Goal: Task Accomplishment & Management: Complete application form

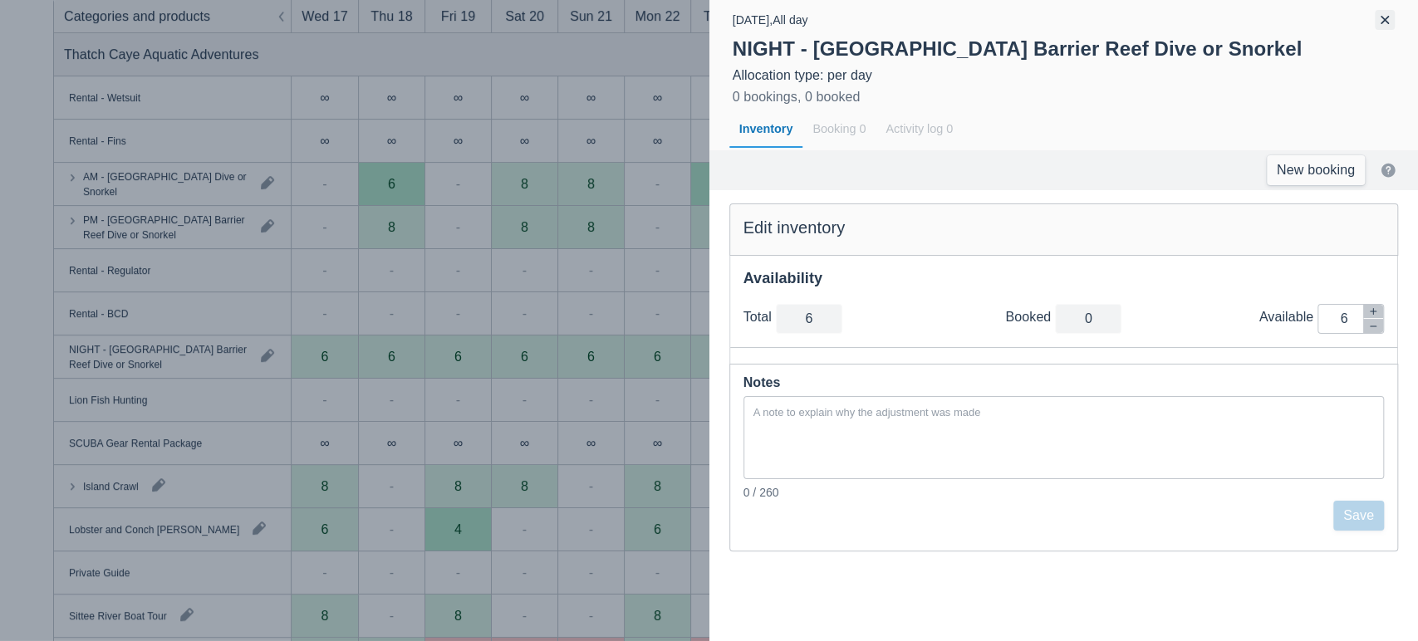
click at [1382, 18] on button "button" at bounding box center [1384, 20] width 20 height 20
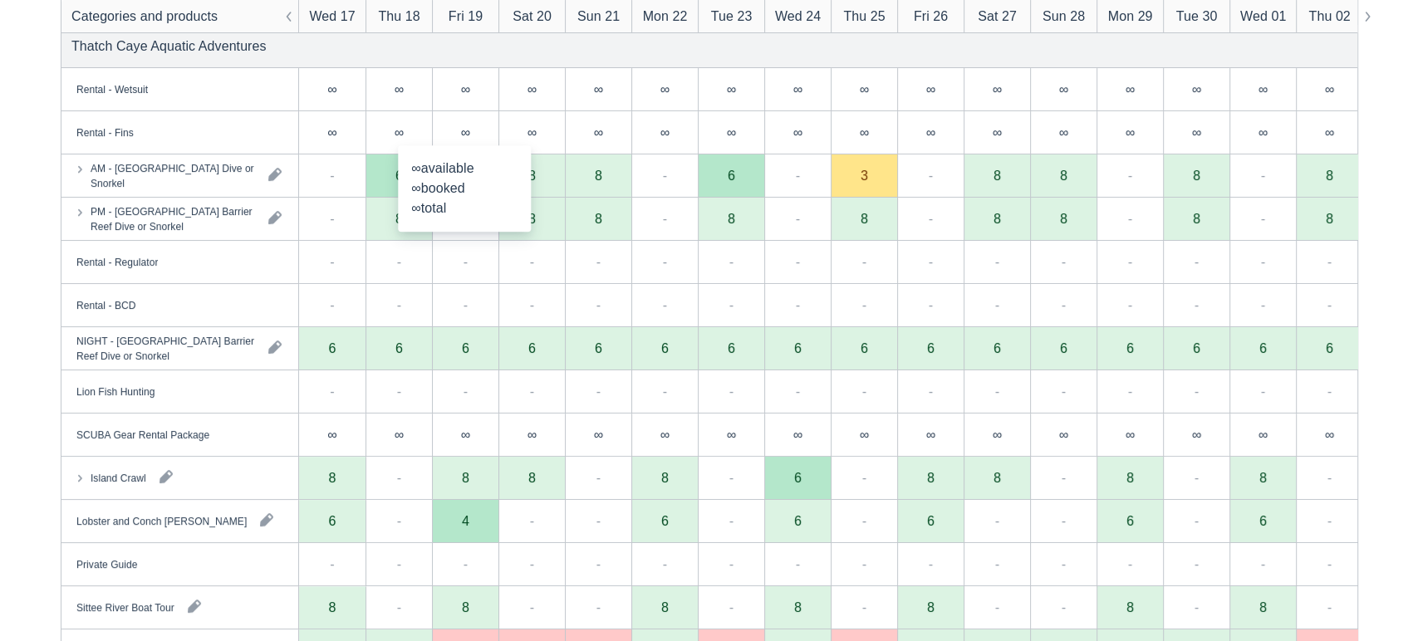
scroll to position [373, 0]
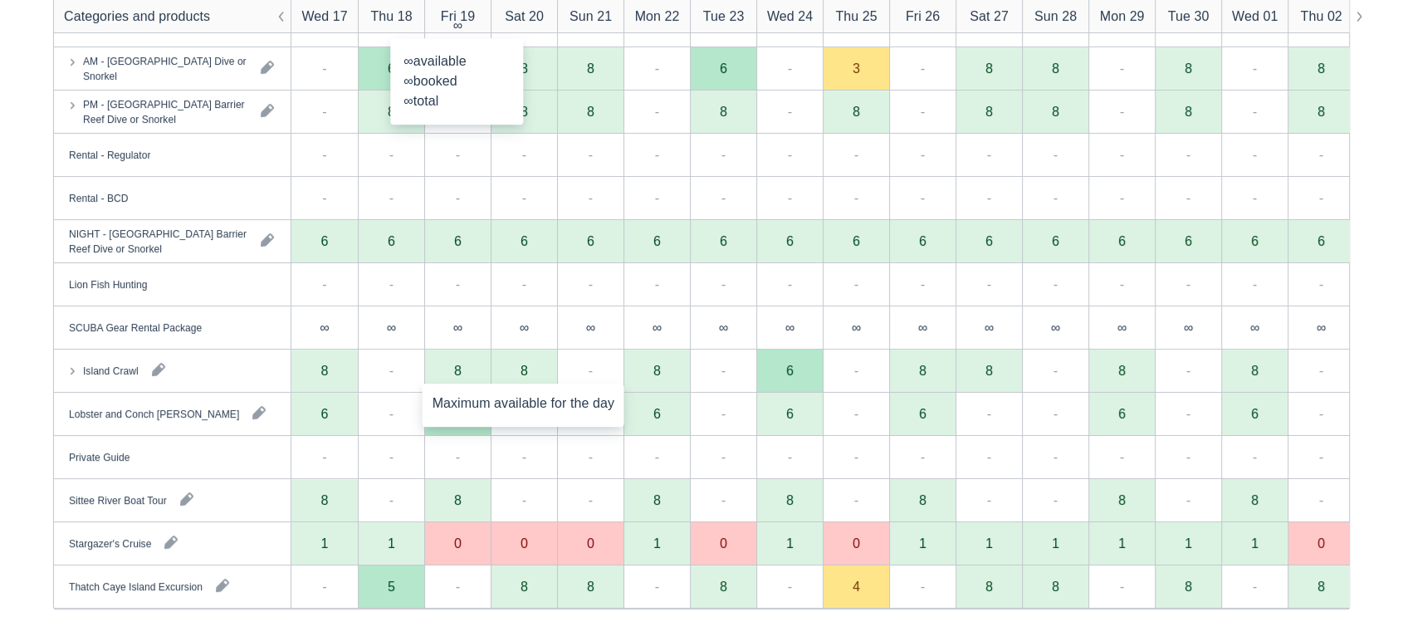
click at [518, 379] on div "8" at bounding box center [524, 371] width 66 height 43
click at [229, 365] on div "Island Crawl" at bounding box center [172, 371] width 237 height 42
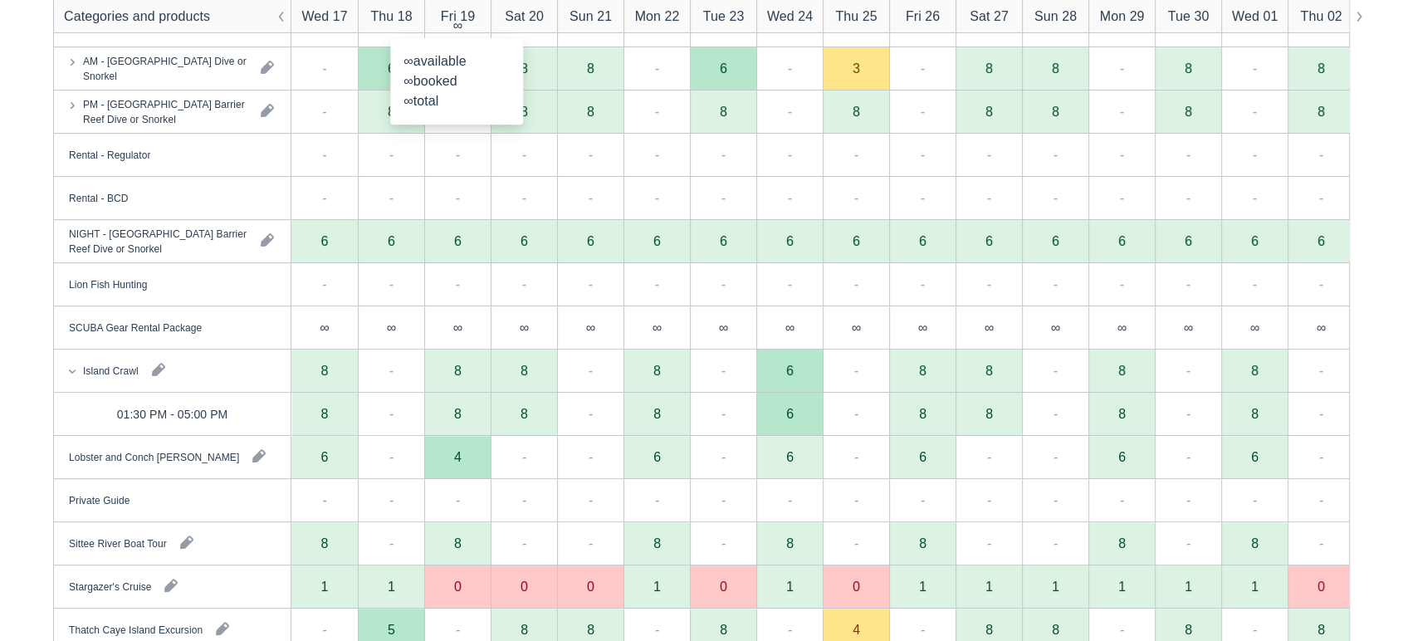
click at [522, 414] on div "8" at bounding box center [524, 413] width 7 height 13
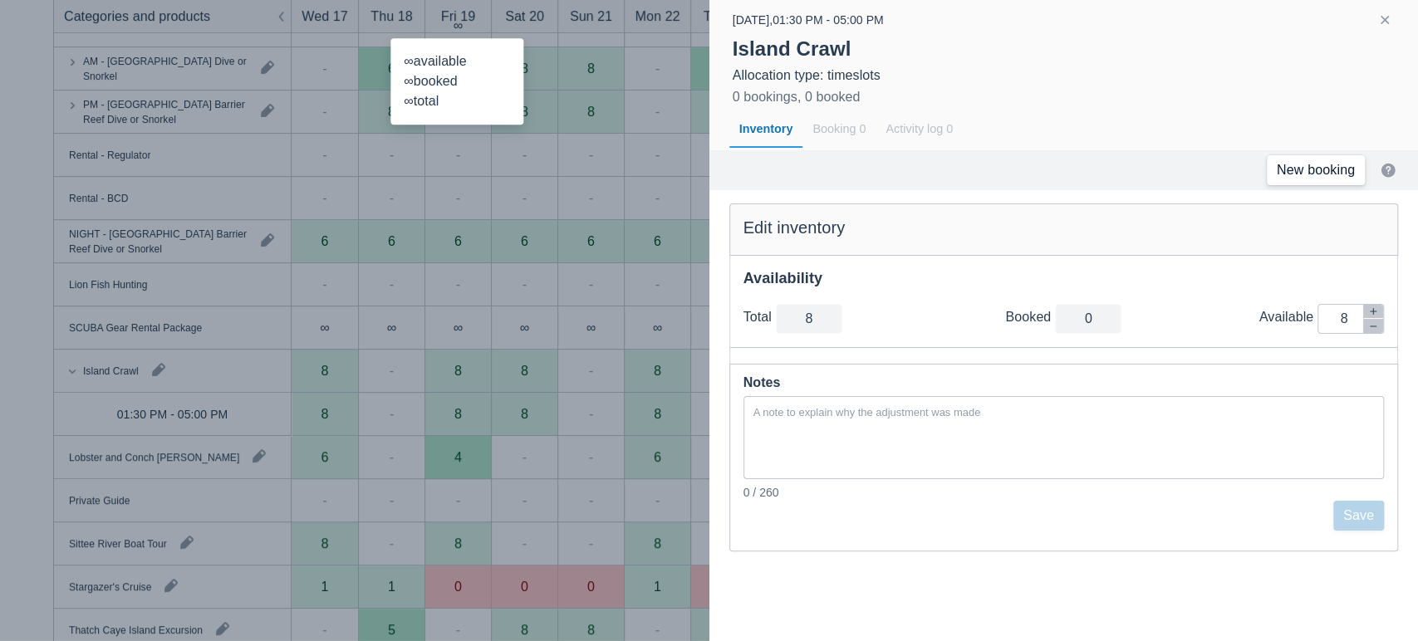
click at [1343, 174] on link "New booking" at bounding box center [1315, 170] width 98 height 30
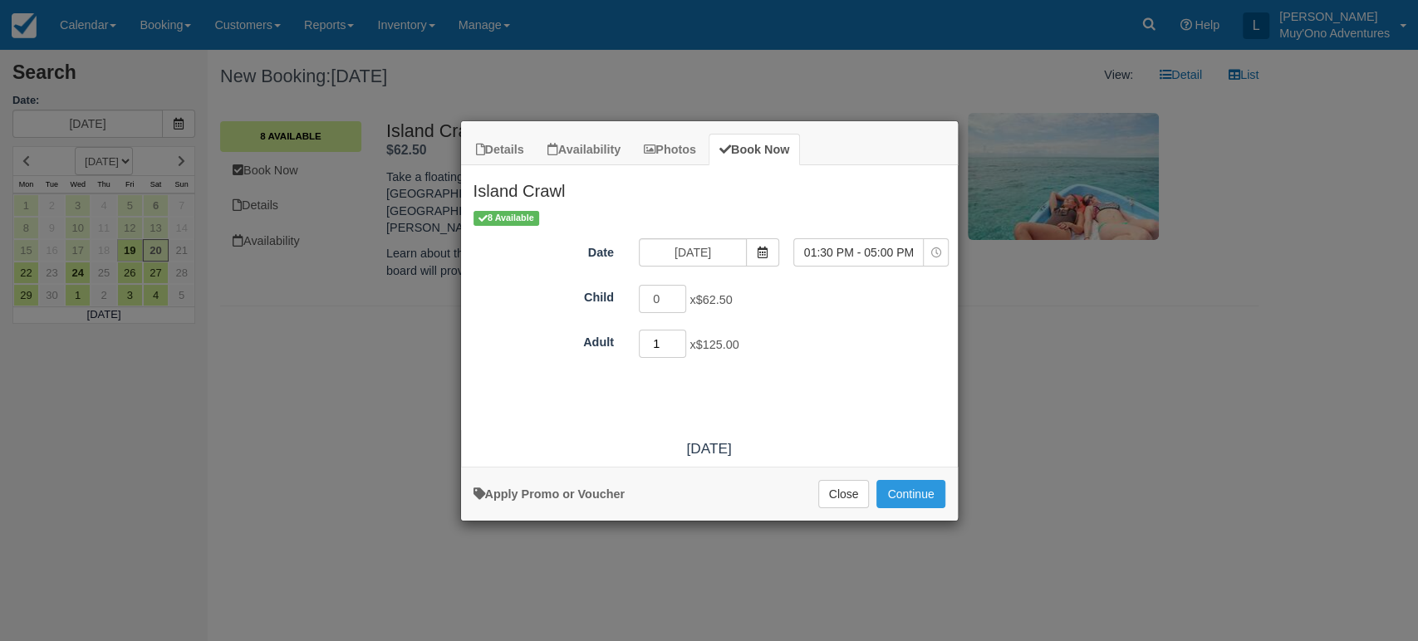
click at [680, 337] on input "1" at bounding box center [663, 344] width 48 height 28
click at [680, 337] on input "2" at bounding box center [663, 344] width 48 height 28
click at [680, 337] on input "3" at bounding box center [663, 344] width 48 height 28
type input "4"
click at [680, 337] on input "4" at bounding box center [663, 344] width 48 height 28
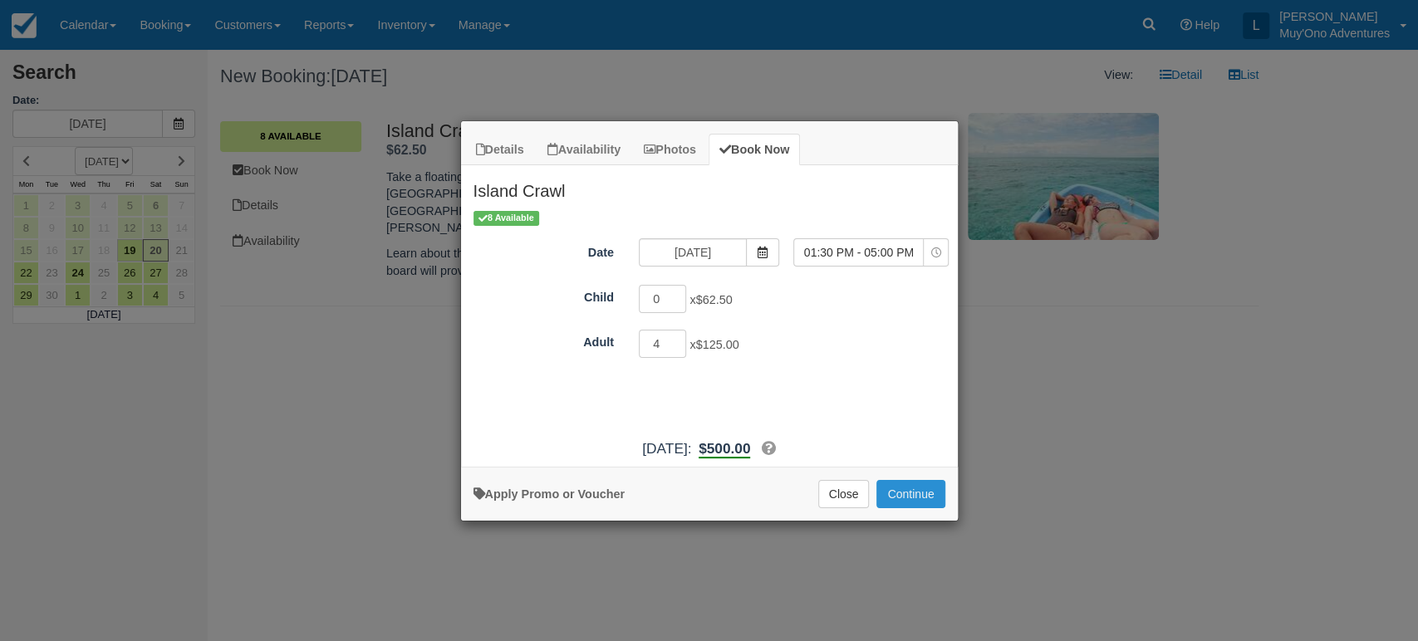
click at [891, 497] on button "Continue" at bounding box center [910, 494] width 68 height 28
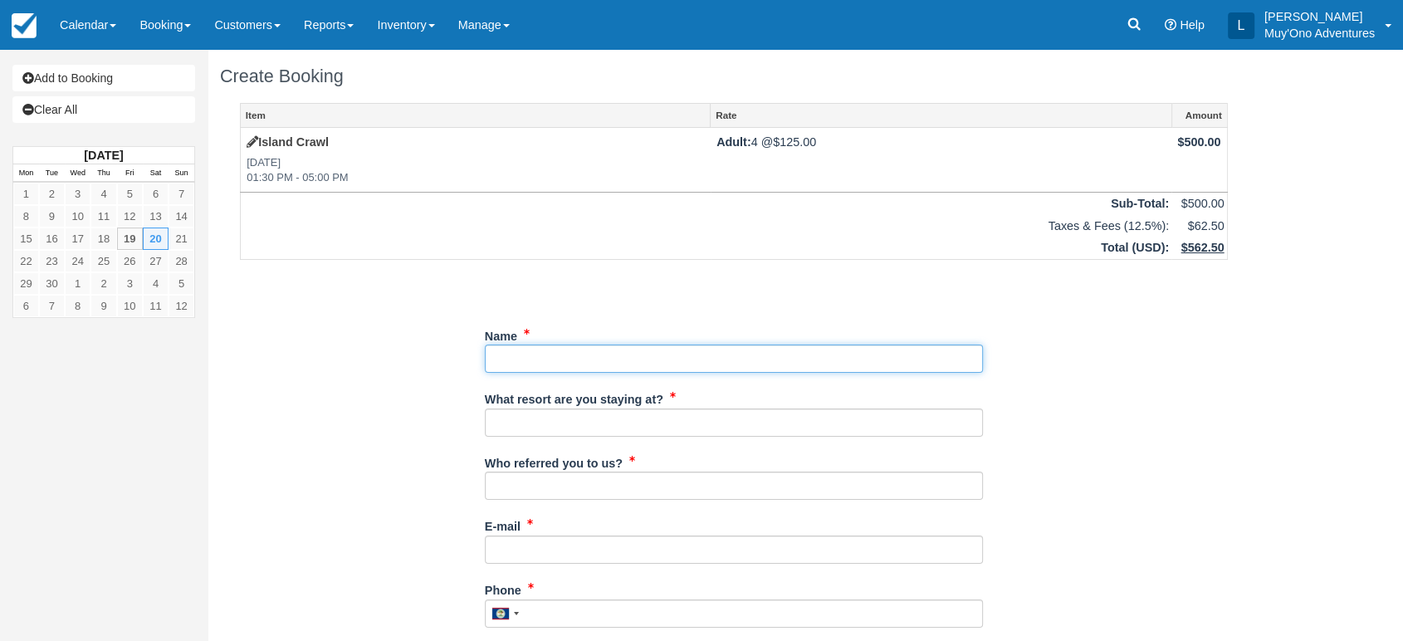
click at [517, 363] on input "Name" at bounding box center [734, 359] width 498 height 28
paste input "Eileen S Naski"
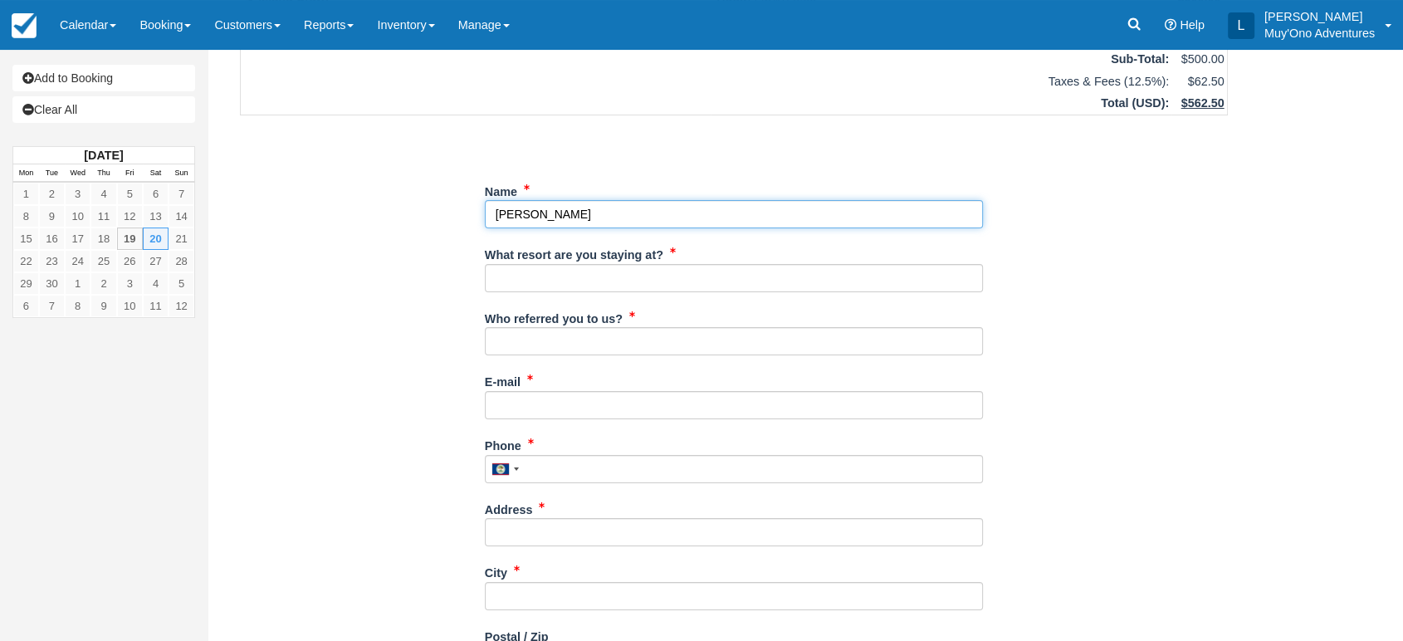
scroll to position [147, 0]
type input "Eileen S Naski"
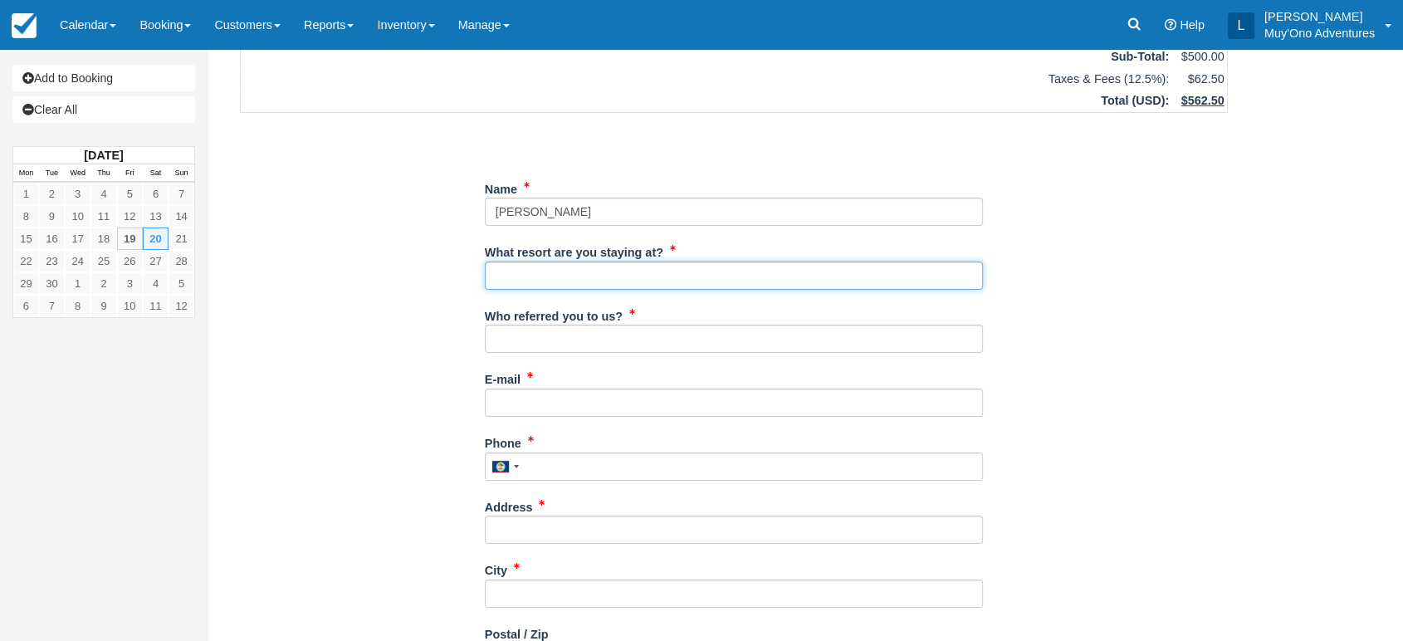
click at [566, 274] on input "What resort are you staying at?" at bounding box center [734, 276] width 498 height 28
type input "Thatch Caye"
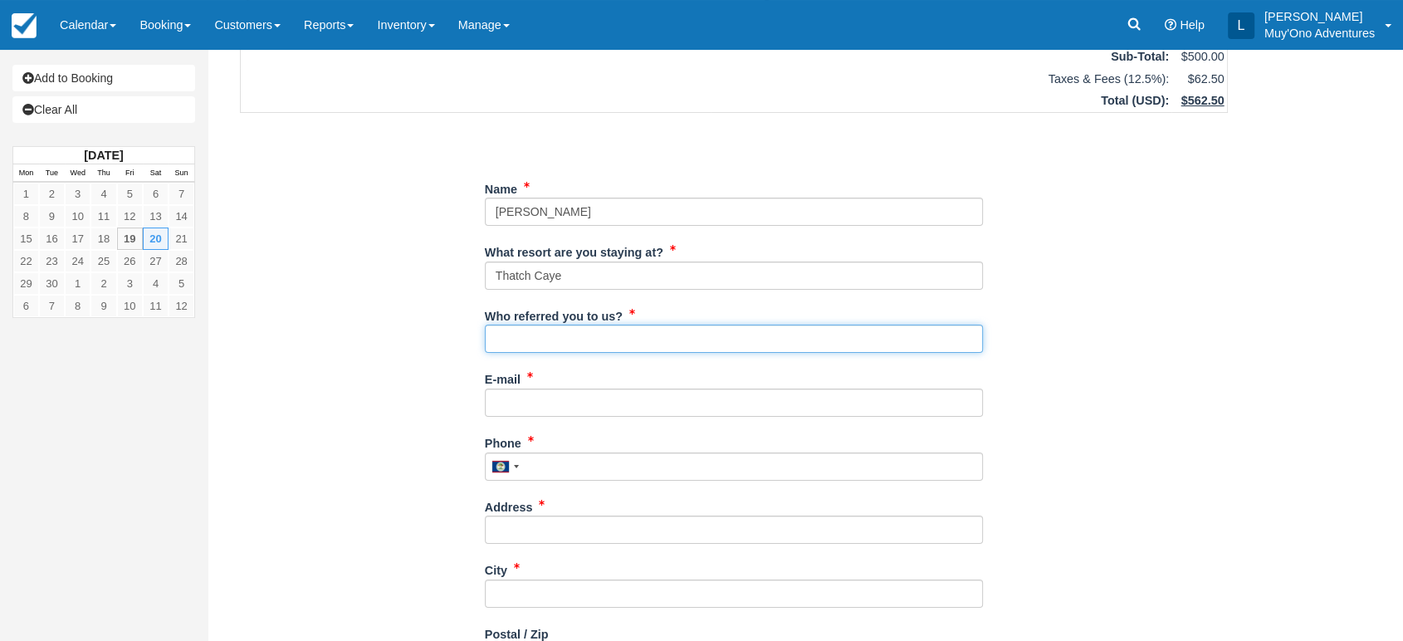
click at [588, 336] on input "Who referred you to us?" at bounding box center [734, 339] width 498 height 28
type input "LUIS"
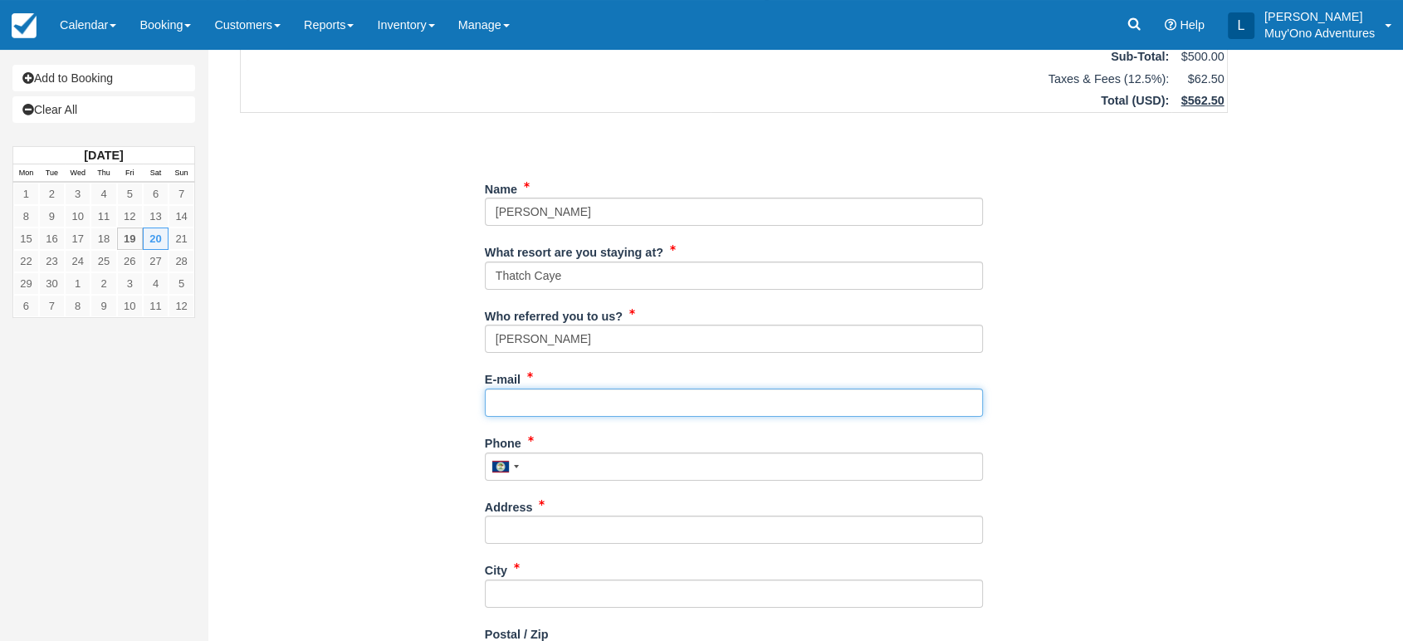
click at [517, 401] on input "E-mail" at bounding box center [734, 403] width 498 height 28
paste input "EileenNaski@gmail.com"
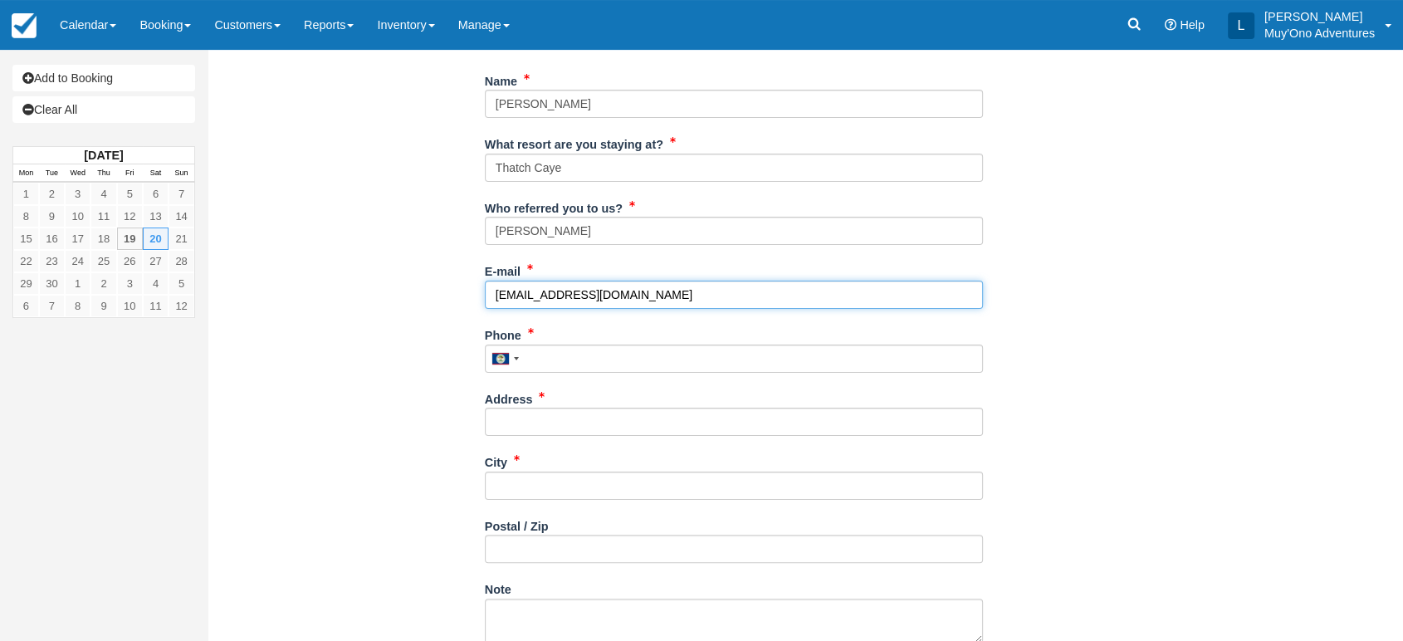
scroll to position [257, 0]
type input "EileenNaski@gmail.com"
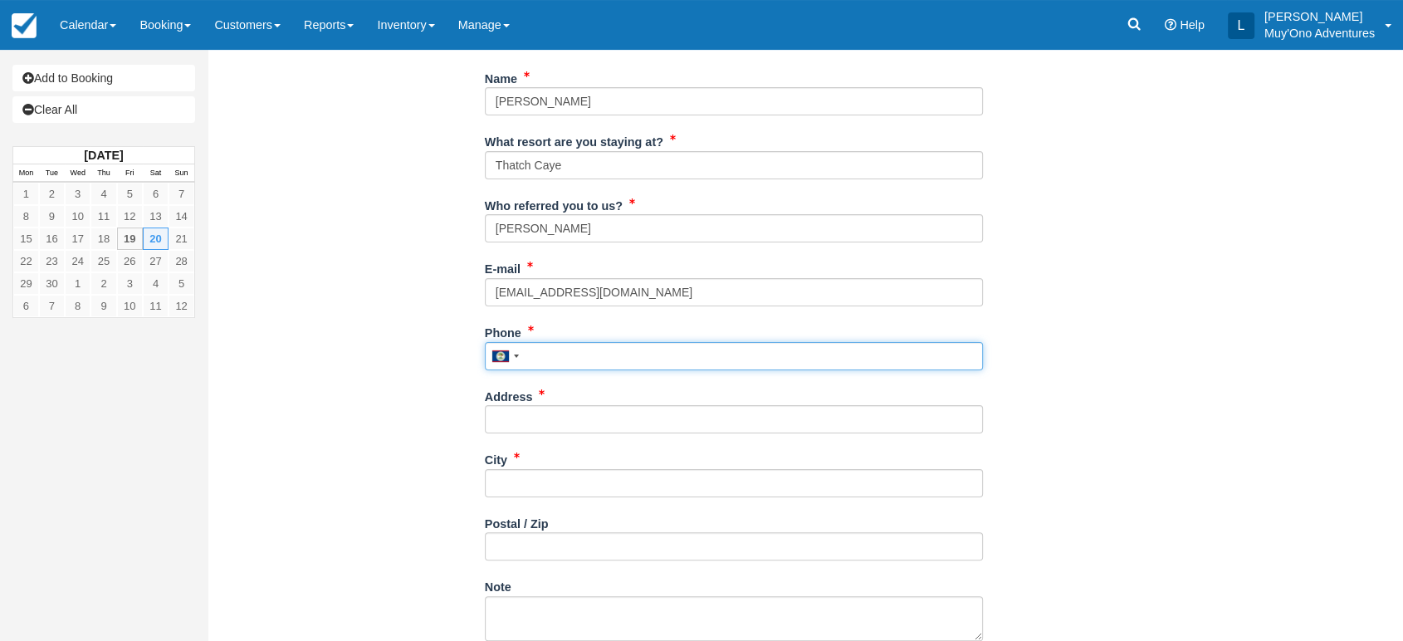
click at [556, 367] on input "Phone" at bounding box center [734, 356] width 498 height 28
paste input "713-818-4354"
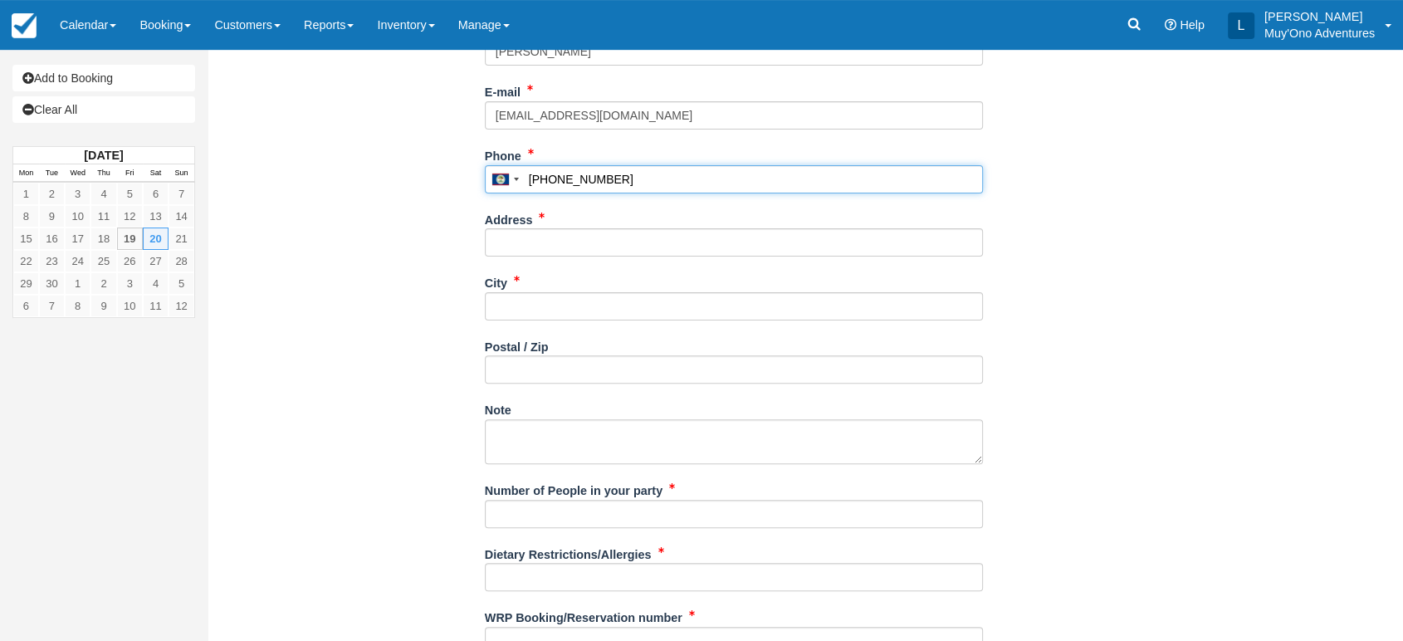
scroll to position [438, 0]
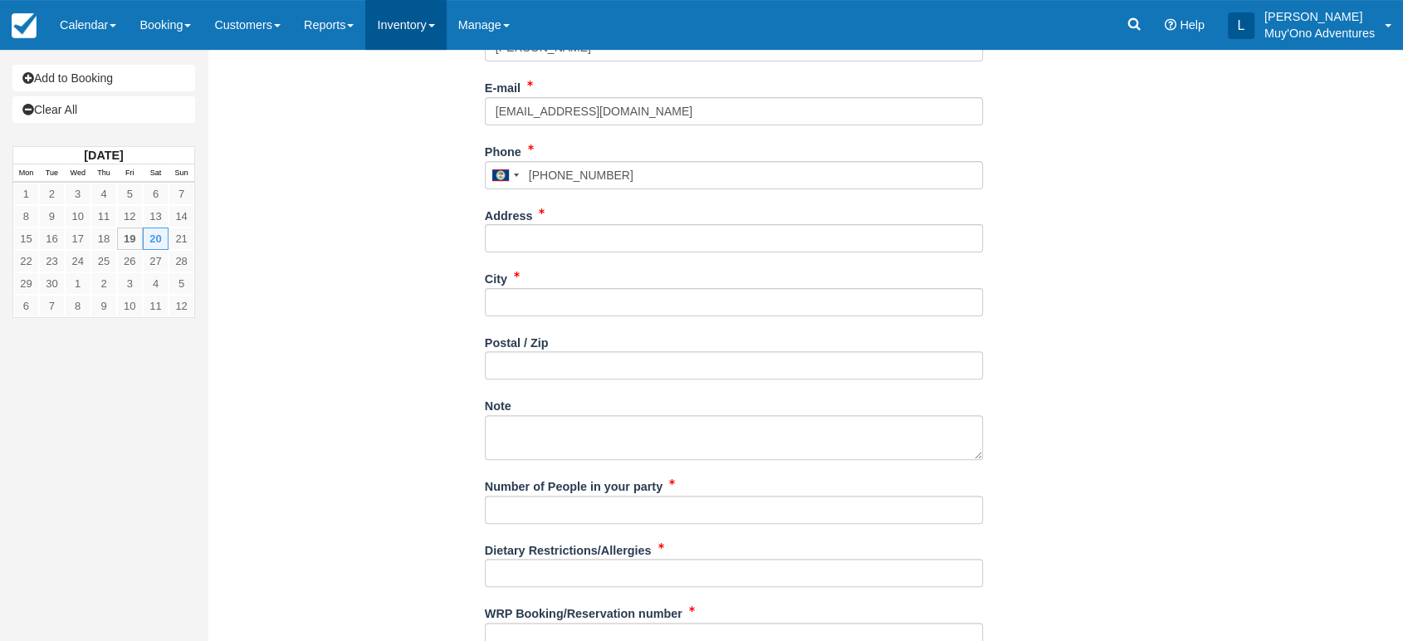
type input "7138184354"
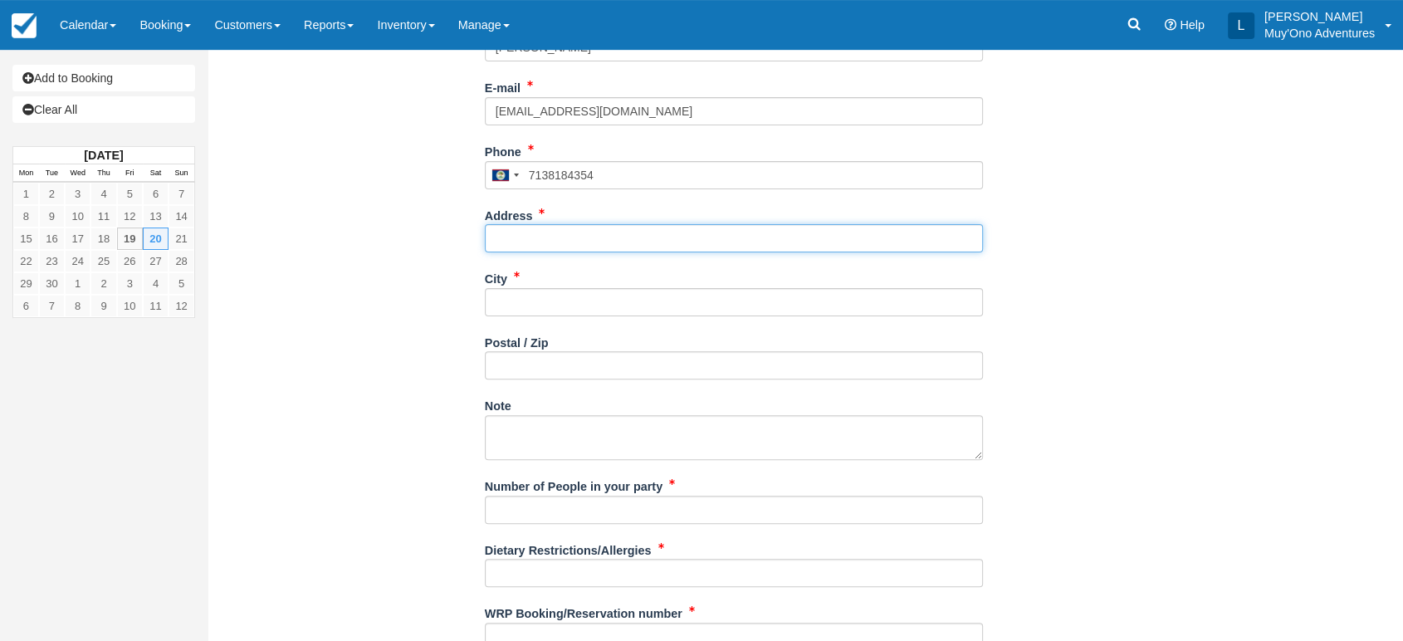
click at [571, 245] on input "Address" at bounding box center [734, 238] width 498 height 28
paste input "[STREET_ADDRESS][PERSON_NAME]"
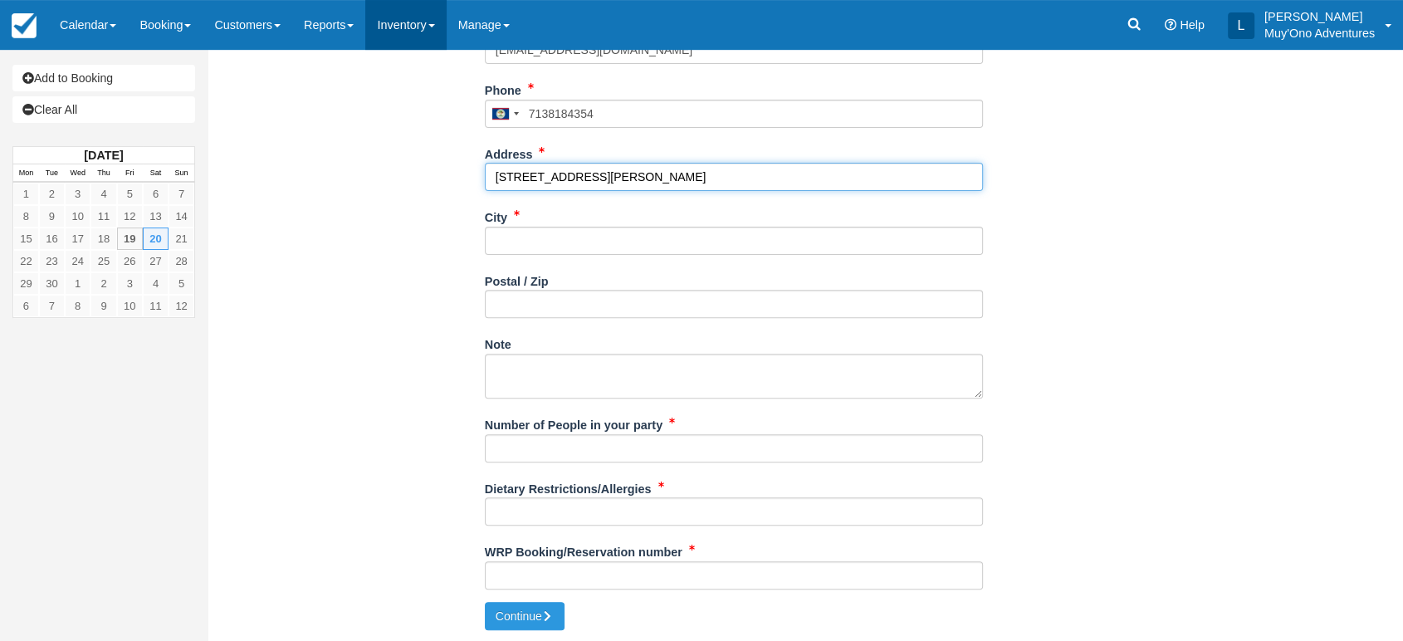
type input "[STREET_ADDRESS][PERSON_NAME]"
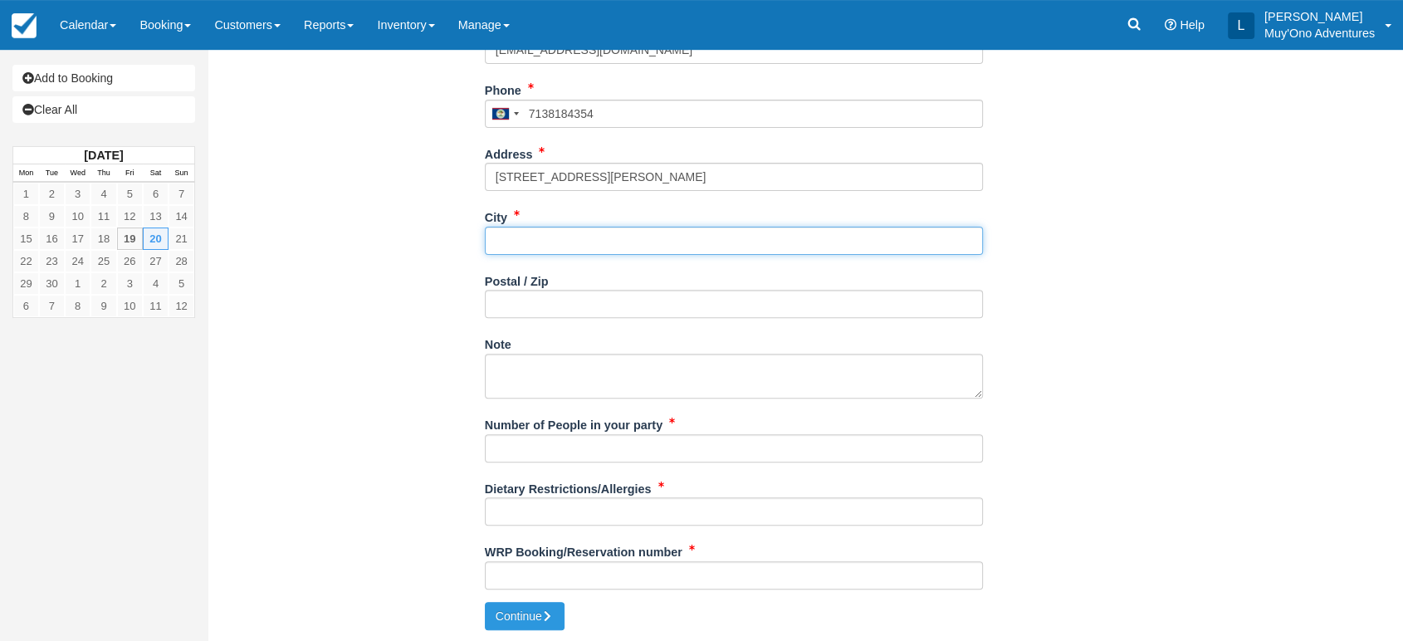
click at [531, 233] on input "City" at bounding box center [734, 241] width 498 height 28
paste input "Tomball"
type input "Tomball"
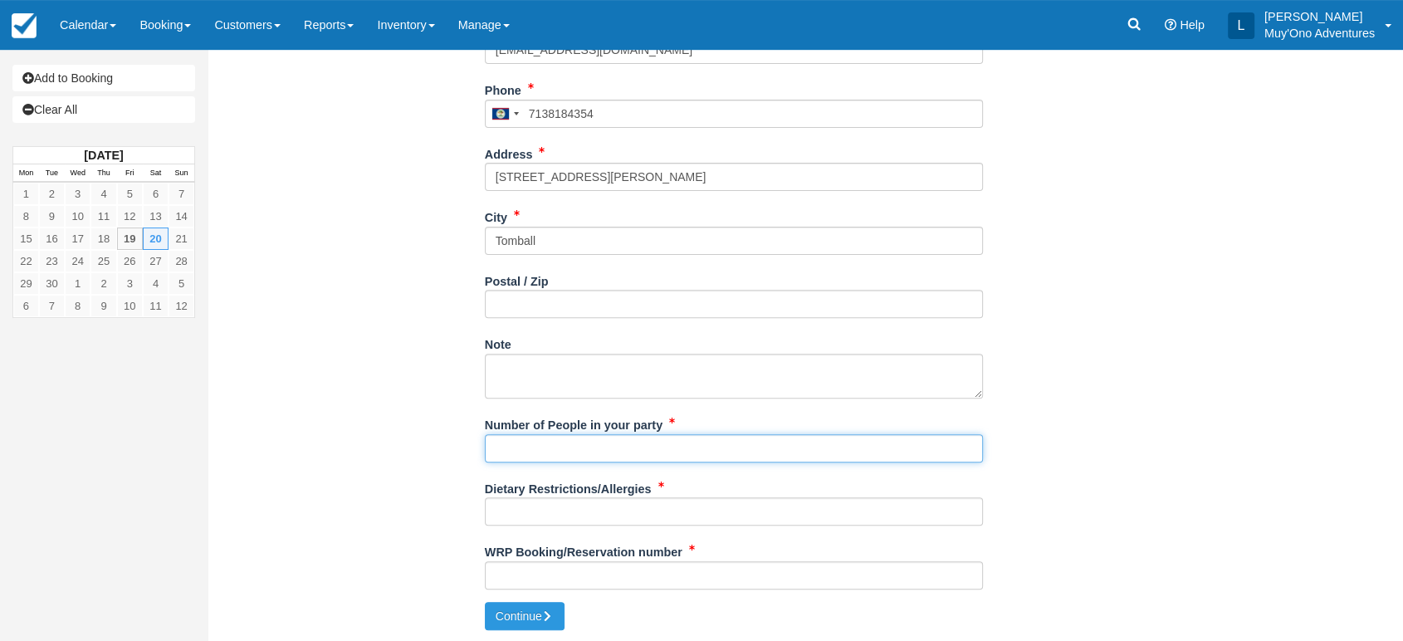
click at [517, 448] on input "Number of People in your party" at bounding box center [734, 448] width 498 height 28
type input "4"
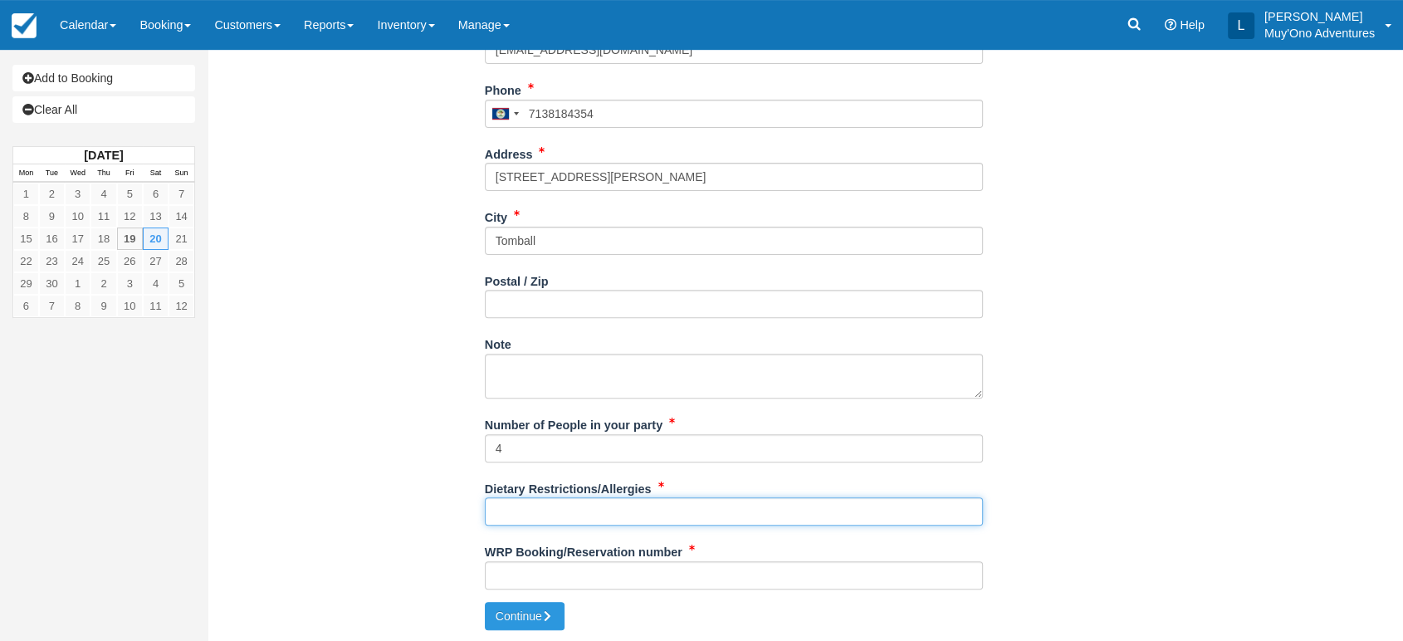
click at [507, 498] on input "Dietary Restrictions/Allergies" at bounding box center [734, 511] width 498 height 28
type input "na"
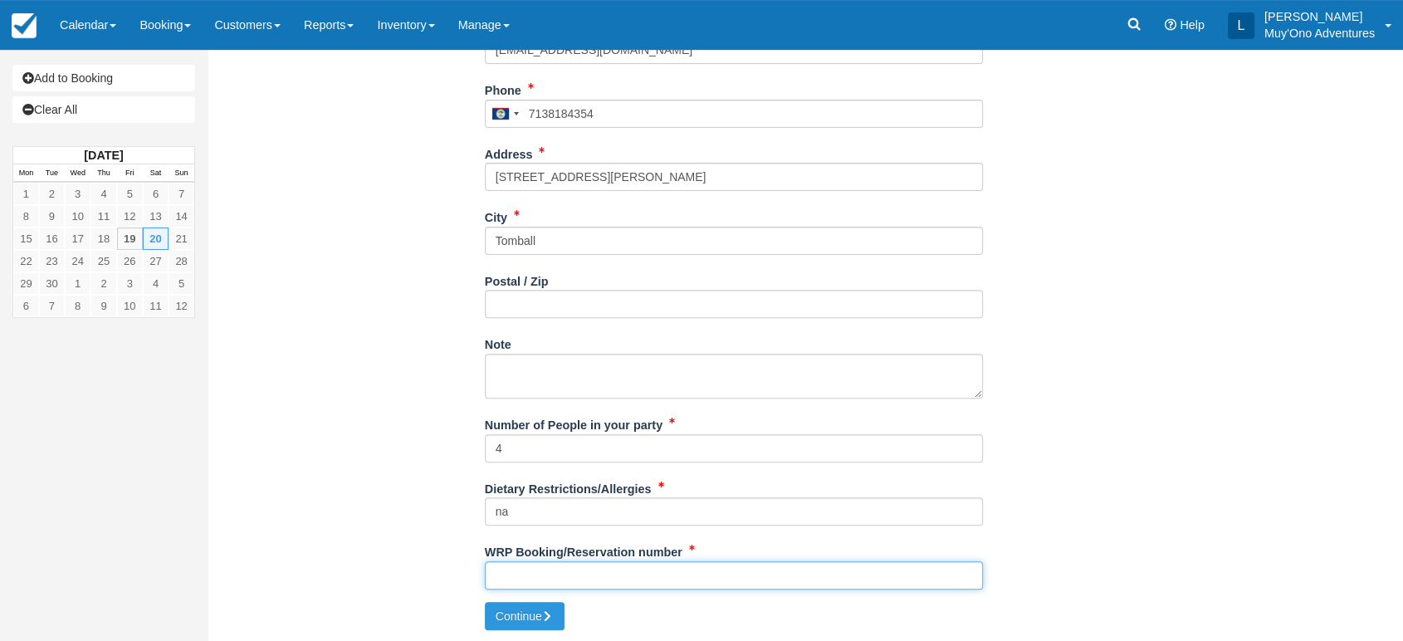
click at [521, 575] on input "WRP Booking/Reservation number" at bounding box center [734, 575] width 498 height 28
paste input "#48421622"
type input "#48421622"
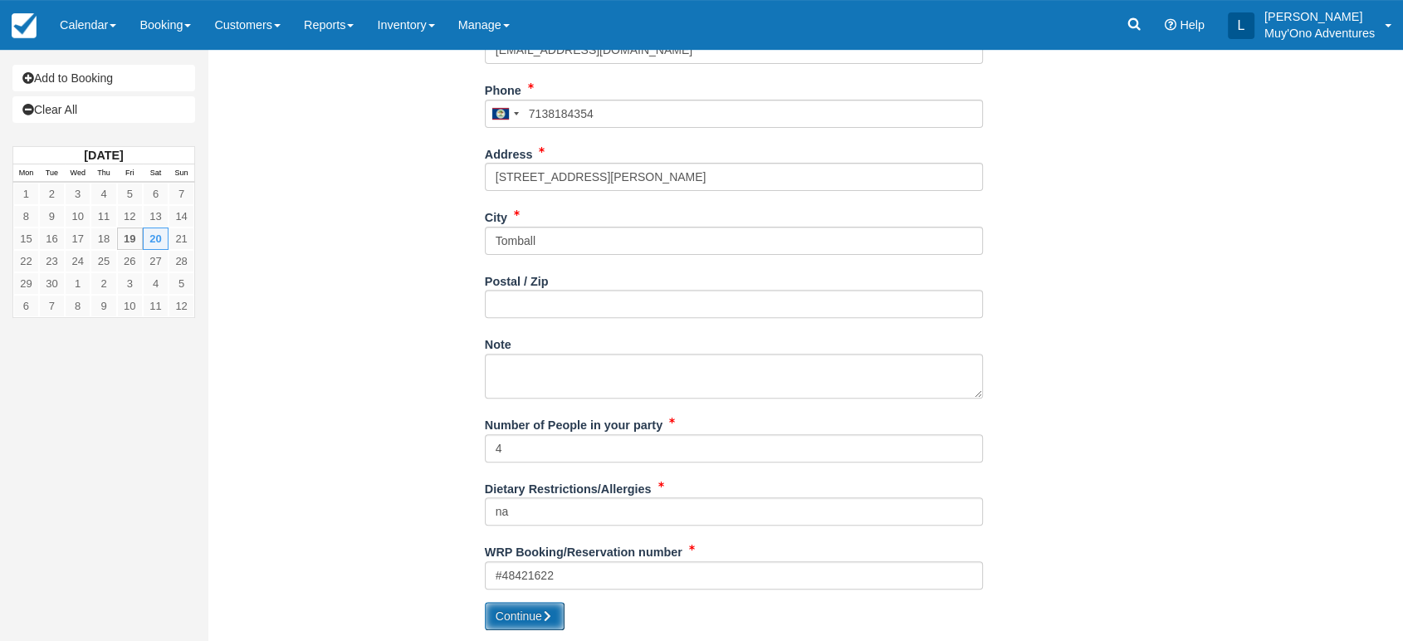
click at [521, 625] on button "Continue" at bounding box center [525, 616] width 80 height 28
type input "+5017138184354"
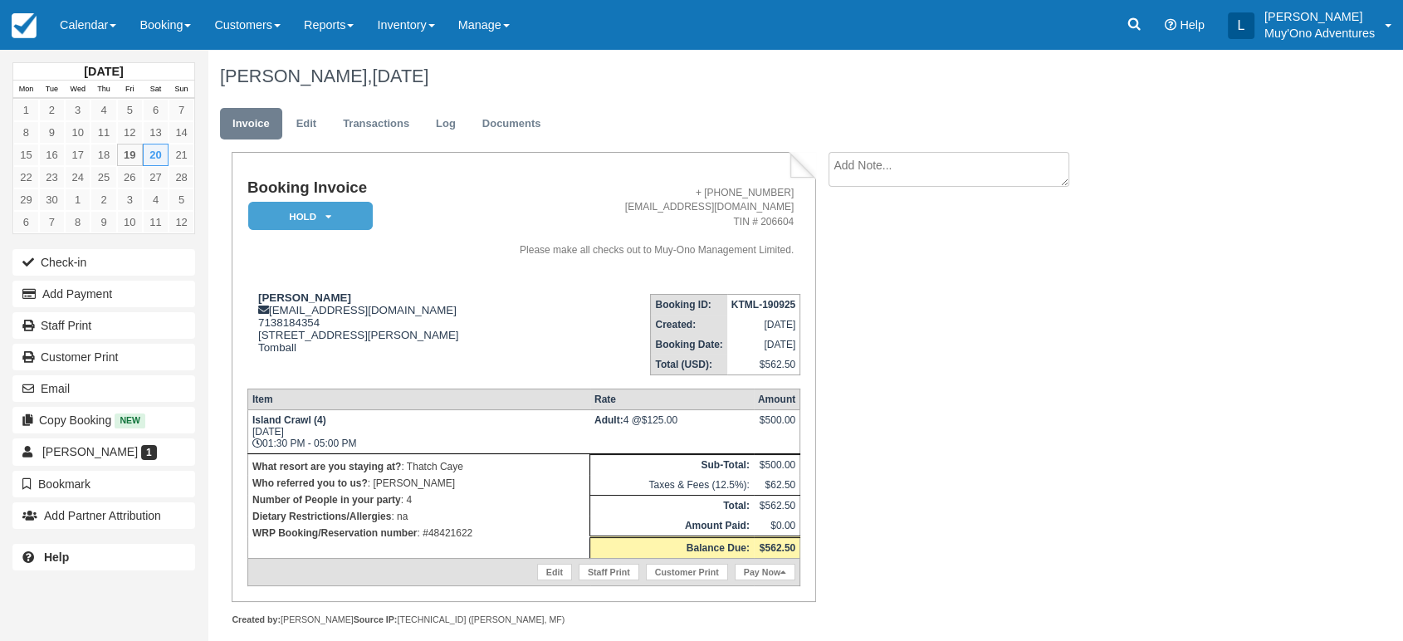
click at [771, 310] on strong "KTML-190925" at bounding box center [764, 305] width 64 height 12
copy tbody "KTML-190925"
click at [758, 306] on strong "KTML-190925" at bounding box center [764, 305] width 64 height 12
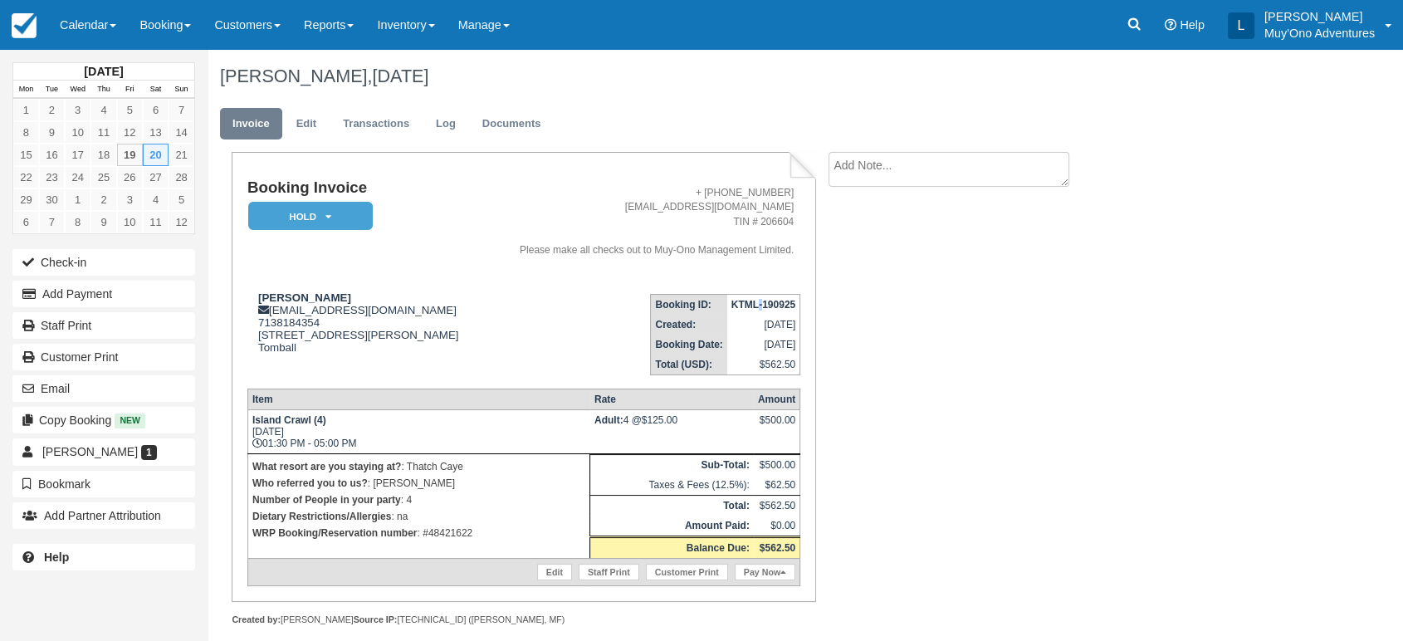
click at [758, 306] on strong "KTML-190925" at bounding box center [764, 305] width 64 height 12
click at [336, 212] on em "HOLD" at bounding box center [310, 216] width 125 height 29
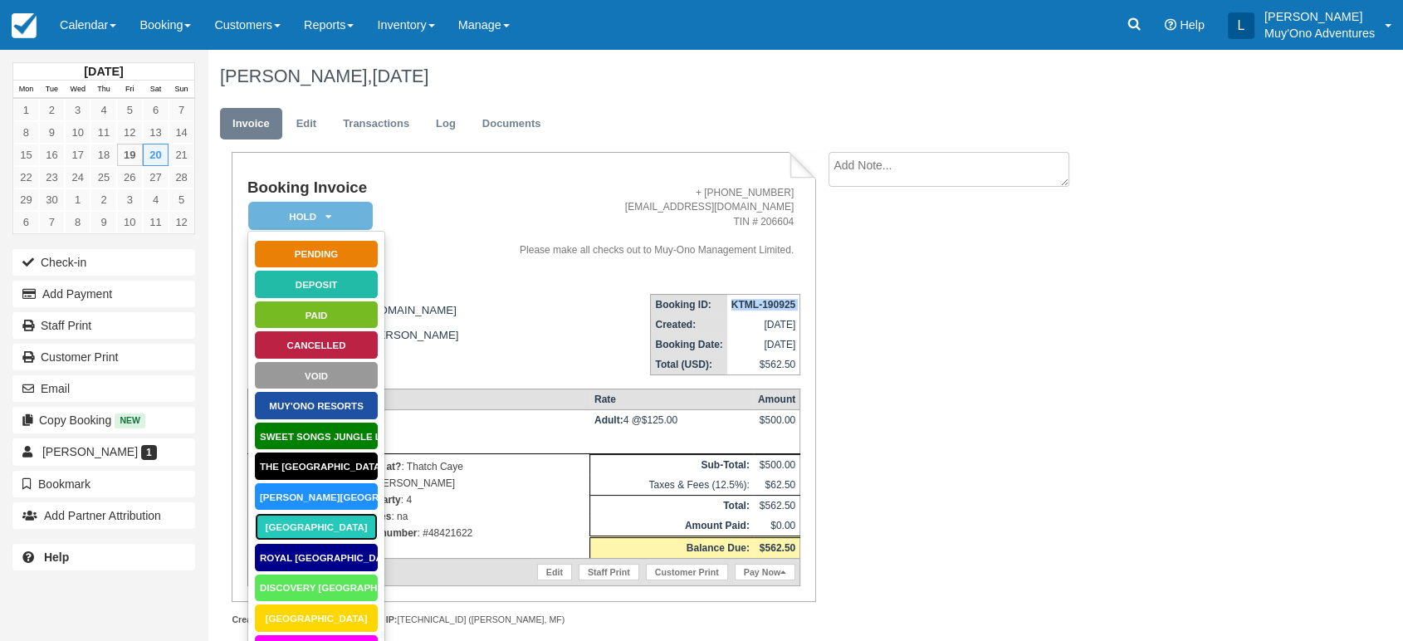
click at [300, 527] on link "[GEOGRAPHIC_DATA]" at bounding box center [316, 526] width 125 height 29
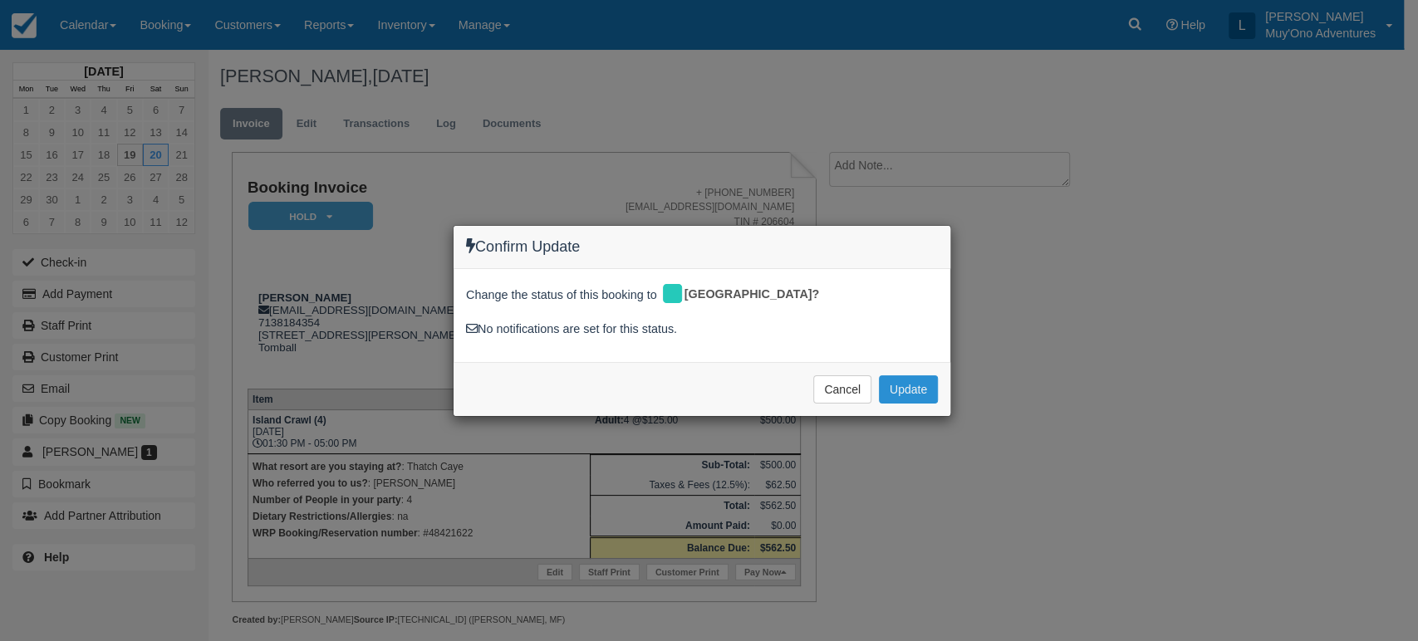
click at [891, 380] on button "Update" at bounding box center [908, 389] width 59 height 28
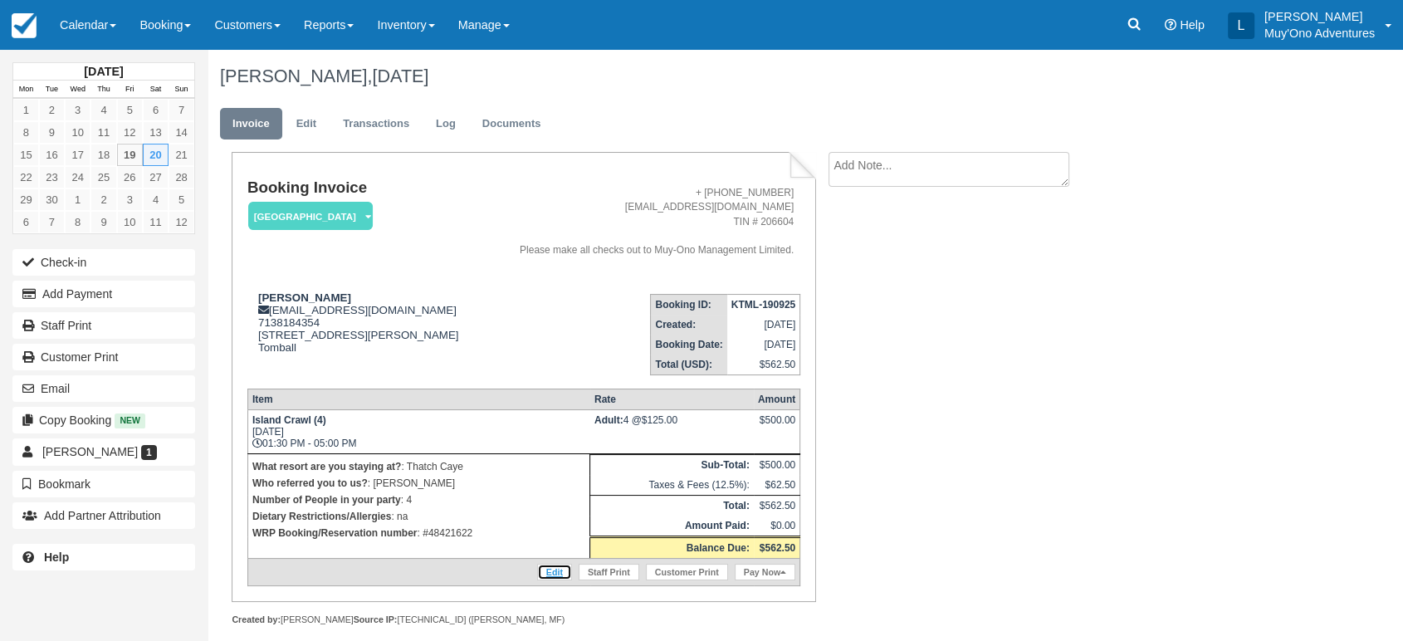
click at [555, 564] on link "Edit" at bounding box center [554, 572] width 35 height 17
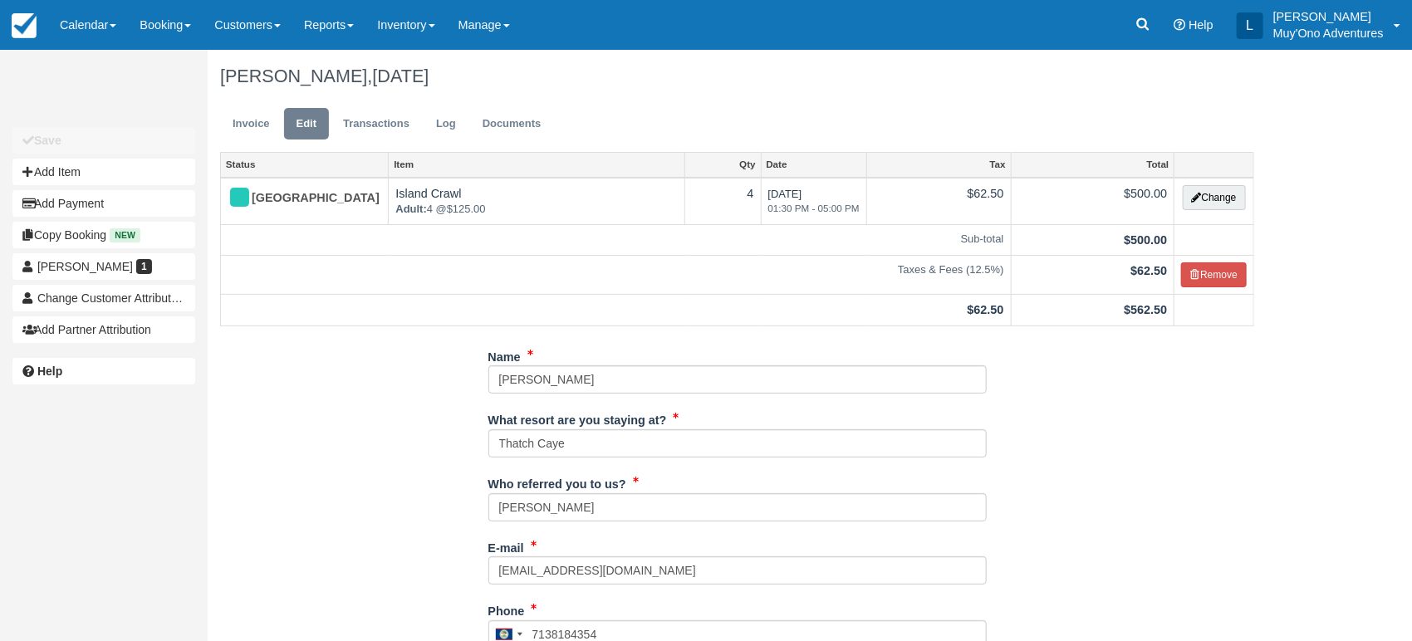
scroll to position [440, 0]
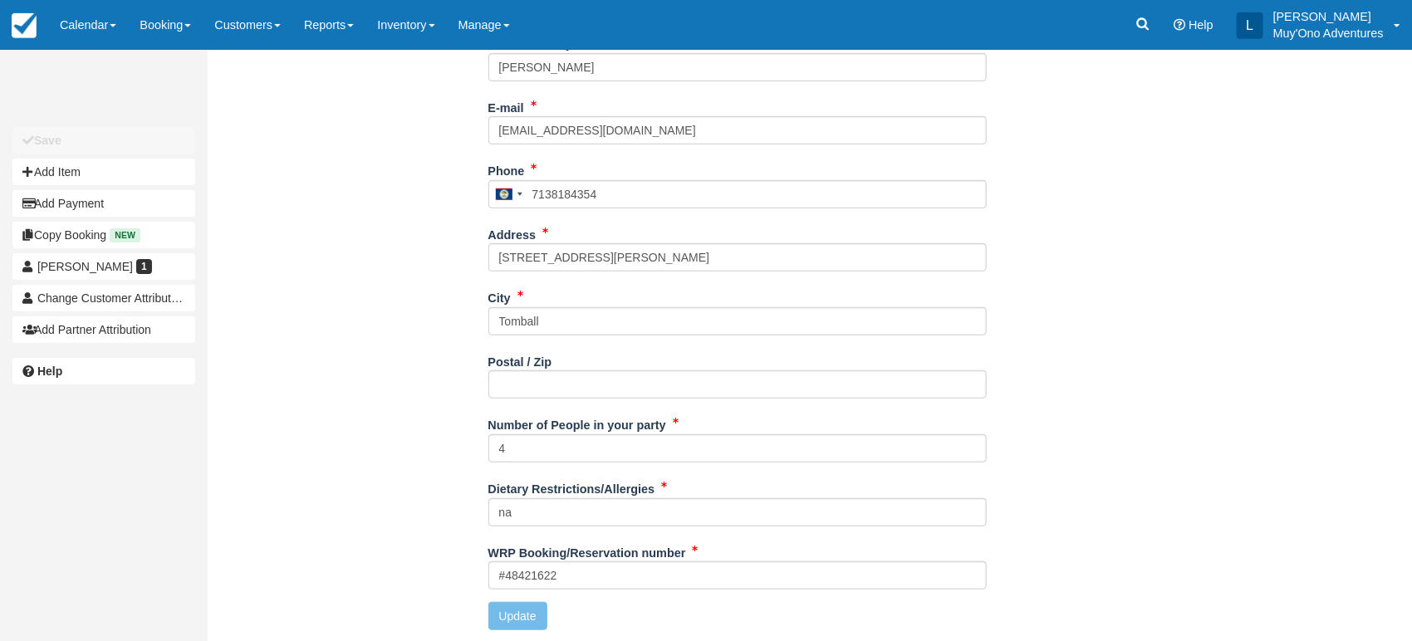
click at [580, 589] on div "WRP Booking/Reservation number #48421622" at bounding box center [737, 571] width 498 height 64
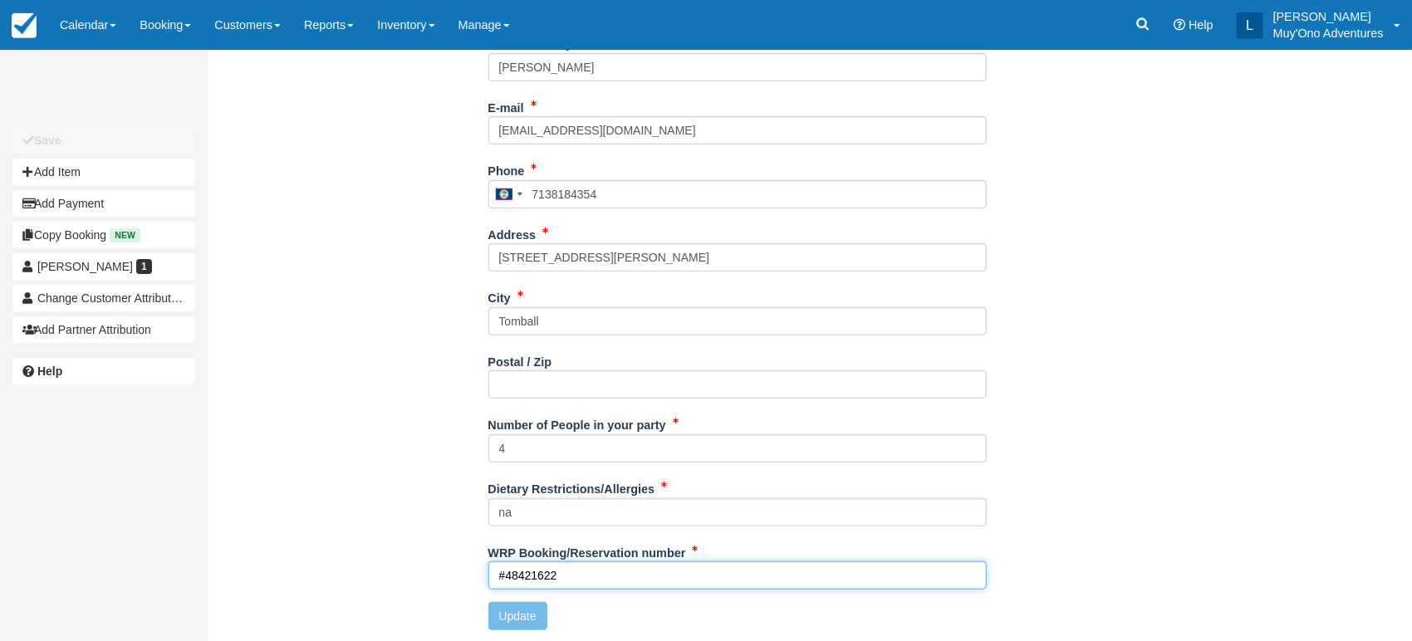
click at [585, 575] on input "#48421622" at bounding box center [737, 575] width 498 height 28
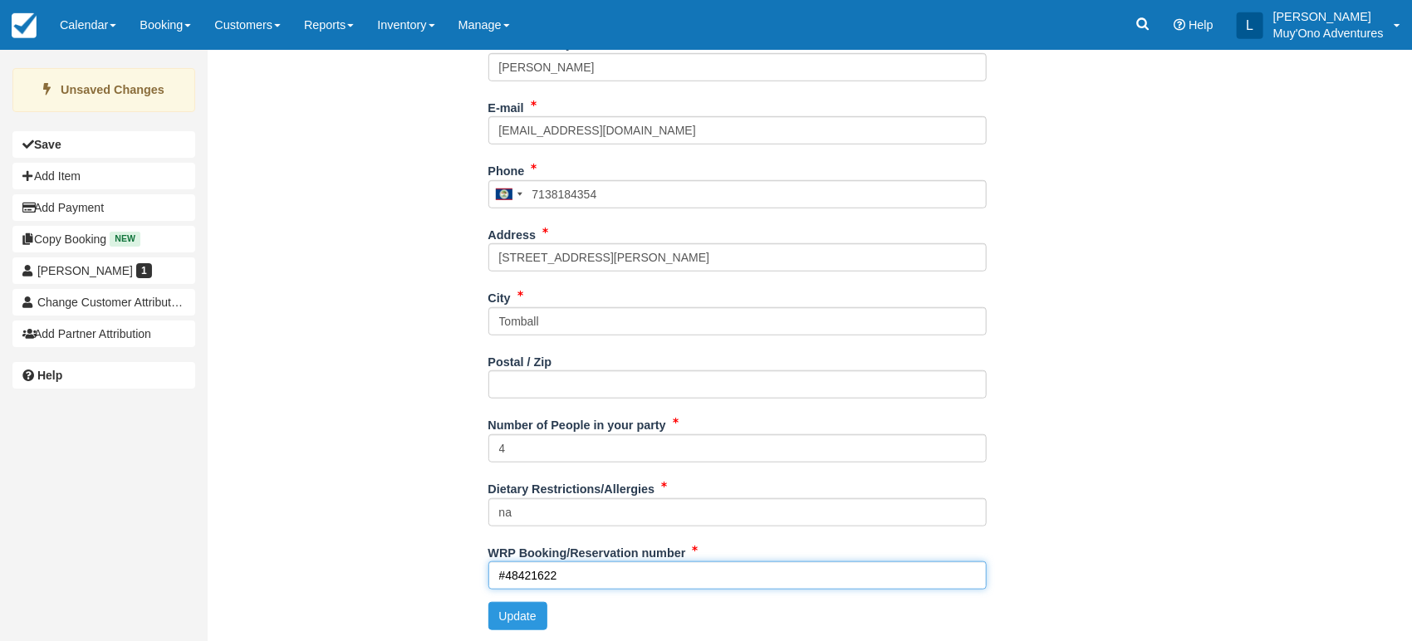
paste input "#48421622"
type input "#48421622"
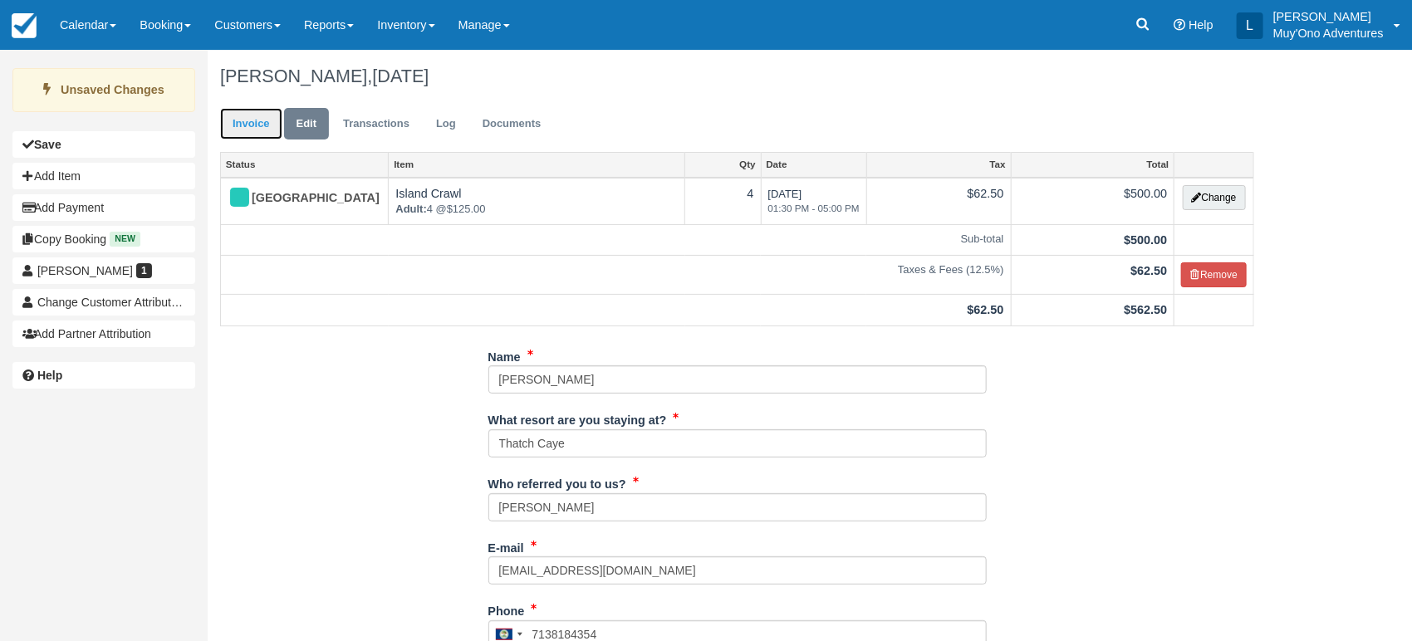
click at [266, 130] on link "Invoice" at bounding box center [251, 124] width 62 height 32
